Goal: Navigation & Orientation: Find specific page/section

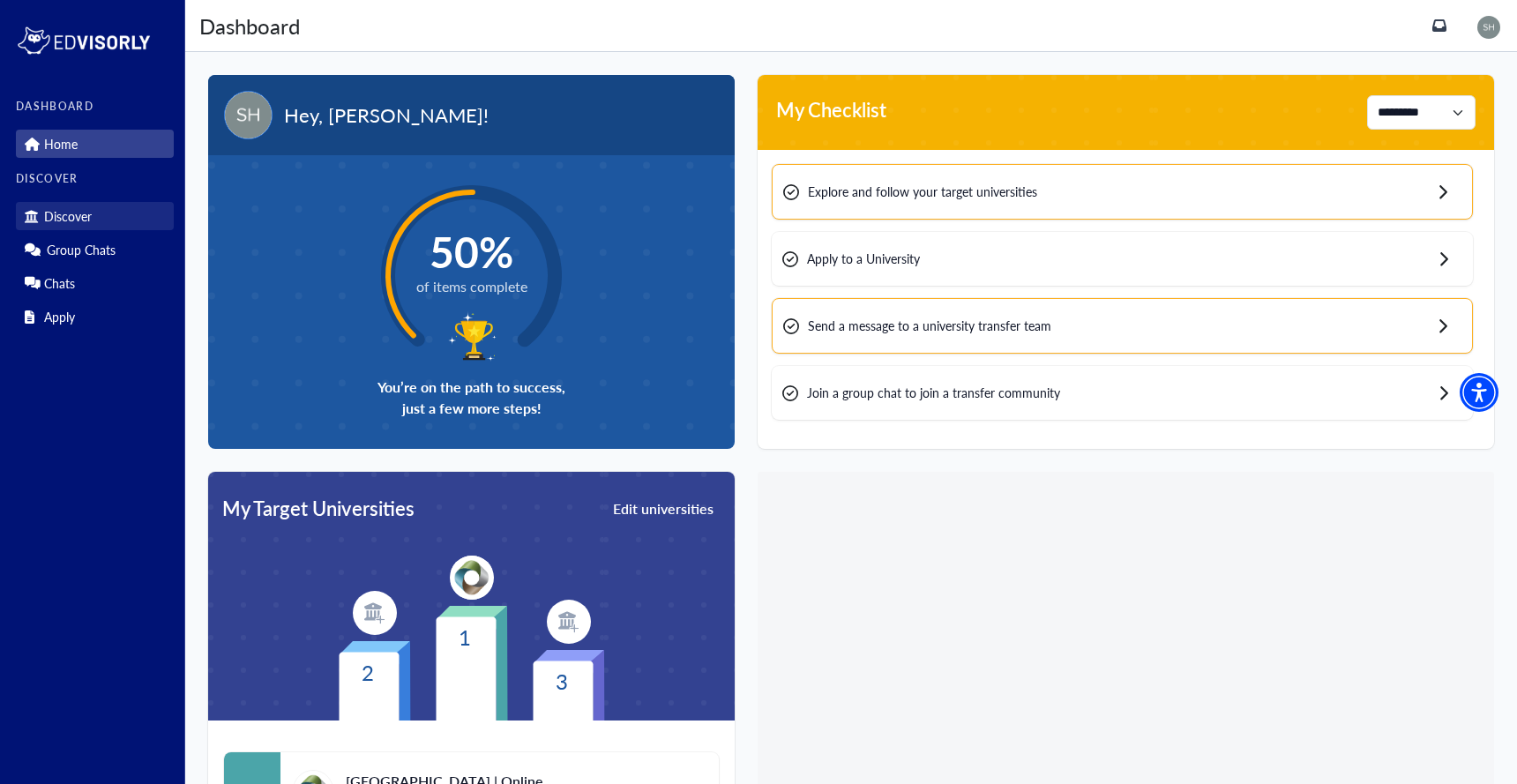
click at [111, 213] on link "Discover" at bounding box center [94, 216] width 158 height 28
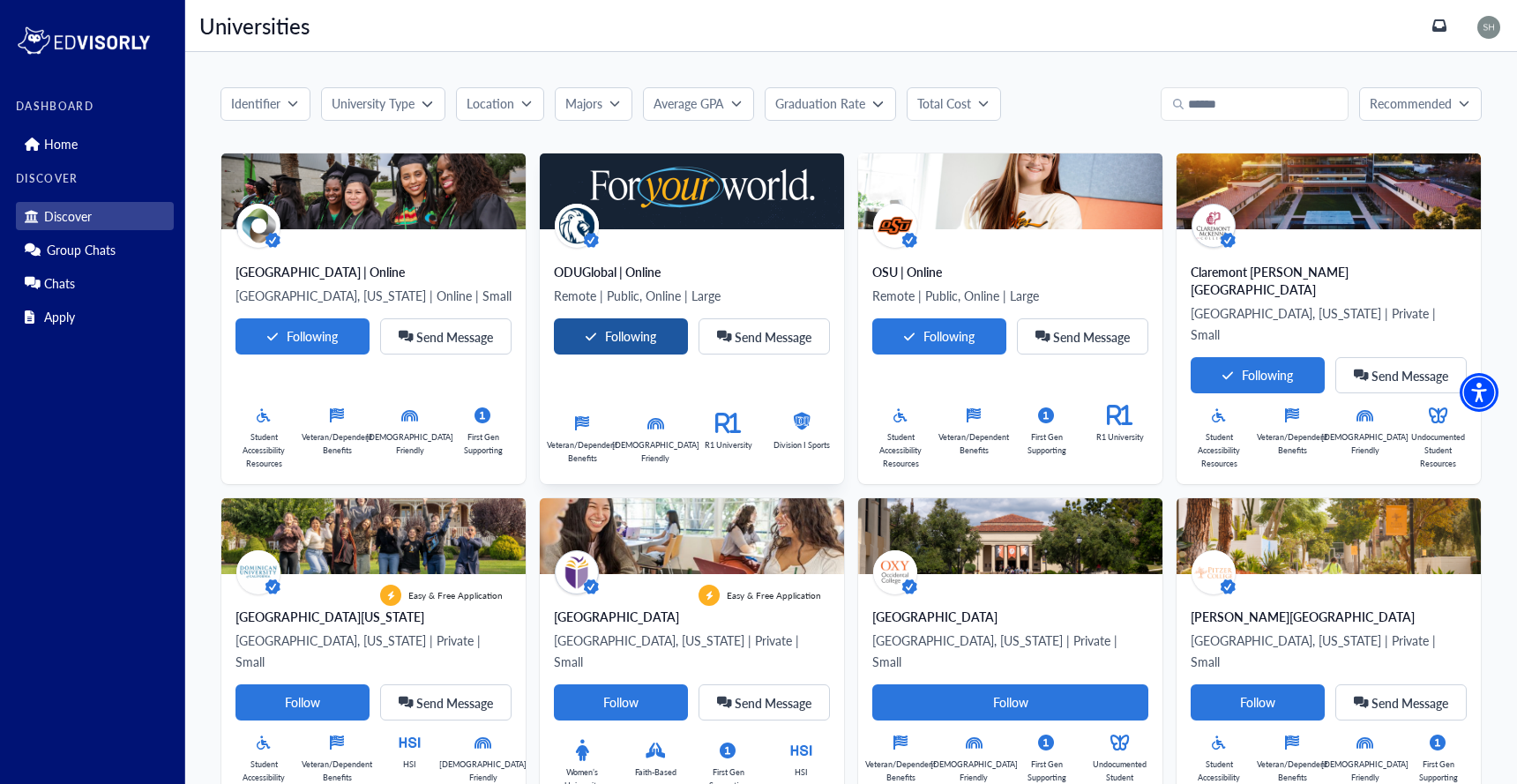
click at [656, 340] on Card-tag "Following" at bounding box center [621, 337] width 134 height 36
click at [619, 326] on Card-tag "Follow" at bounding box center [621, 337] width 134 height 36
click at [776, 290] on p "Remote | Public, Online | Large" at bounding box center [692, 295] width 276 height 21
